Goal: Information Seeking & Learning: Learn about a topic

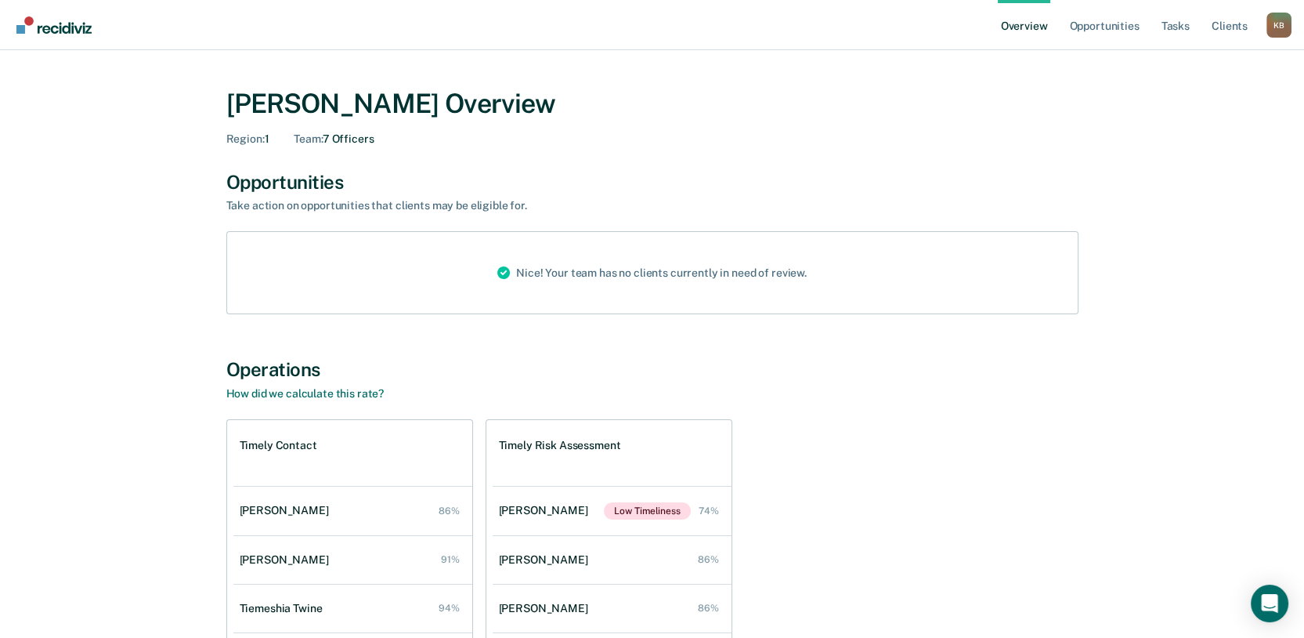
click at [998, 34] on link "Overview" at bounding box center [1024, 25] width 53 height 50
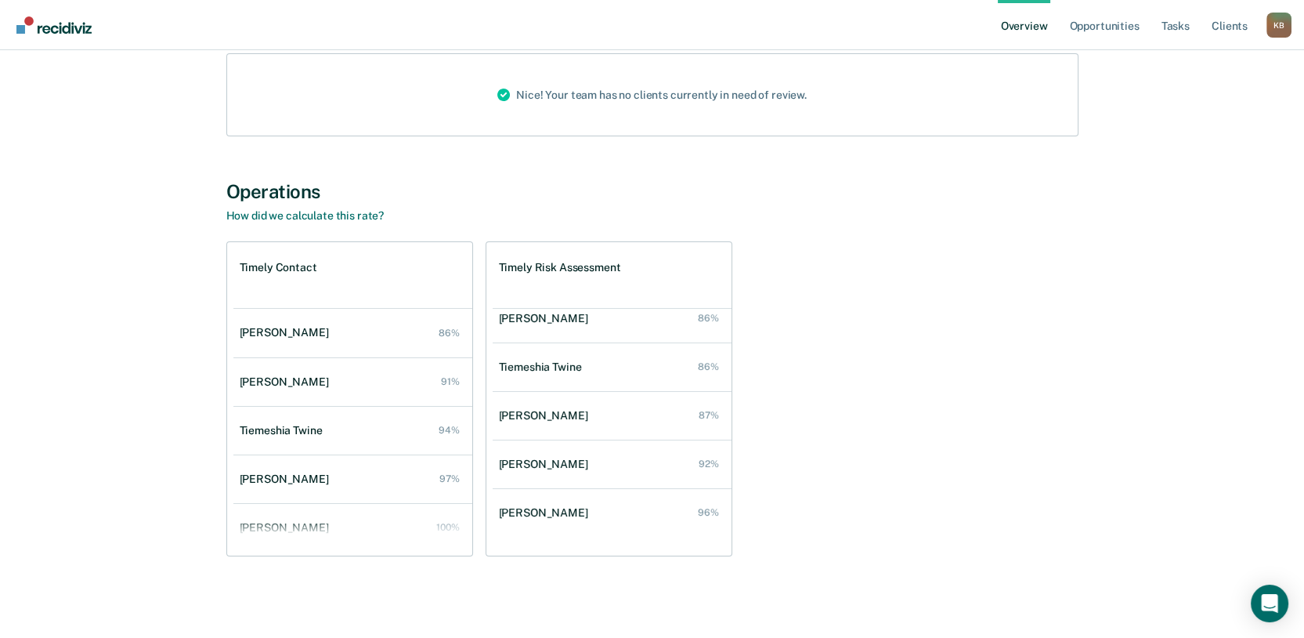
scroll to position [336, 0]
click at [240, 326] on div "[PERSON_NAME]" at bounding box center [288, 332] width 96 height 13
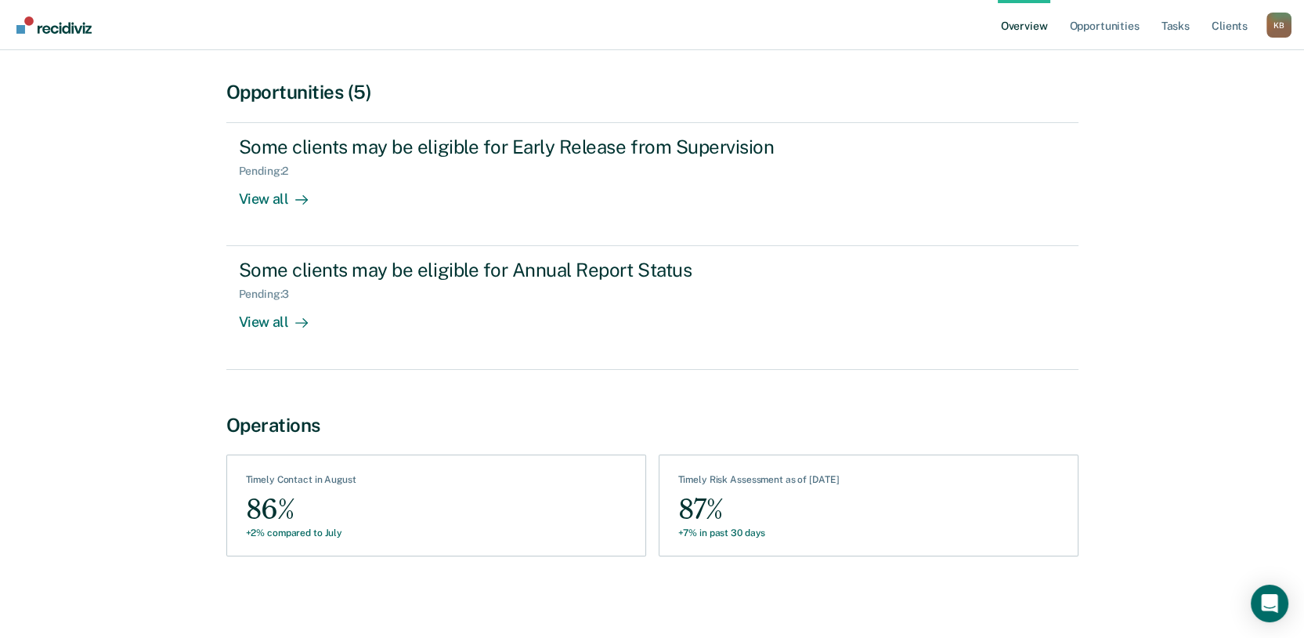
scroll to position [294, 0]
drag, startPoint x: 705, startPoint y: 421, endPoint x: 710, endPoint y: 429, distance: 9.6
click at [706, 454] on div "See Assessments Timely Risk Assessment as of [DATE] 87% +7% in past 30 days" at bounding box center [869, 505] width 420 height 102
click at [720, 474] on div "Timely Risk Assessment as of [DATE]" at bounding box center [758, 482] width 161 height 17
